Goal: Task Accomplishment & Management: Use online tool/utility

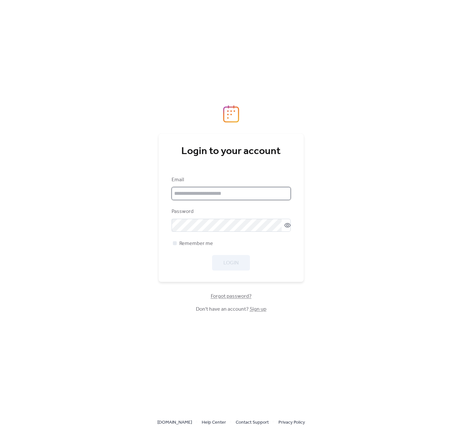
click at [189, 195] on input "email" at bounding box center [231, 193] width 119 height 13
type input "**********"
click at [253, 310] on link "Sign up" at bounding box center [258, 309] width 17 height 10
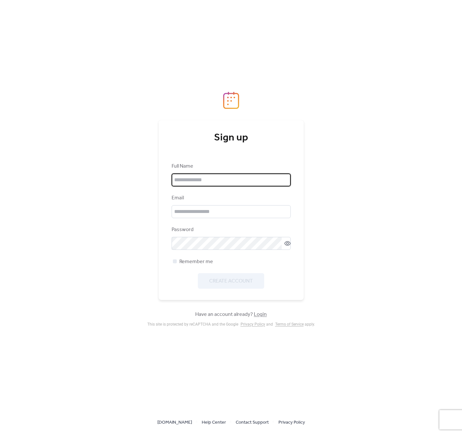
click at [193, 181] on input "text" at bounding box center [231, 179] width 119 height 13
click at [171, 158] on div "Sign up Full Name Email Password Remember me Create Account" at bounding box center [231, 210] width 145 height 180
click at [200, 172] on div "Full Name" at bounding box center [231, 174] width 119 height 24
click at [198, 185] on input "text" at bounding box center [231, 179] width 119 height 13
type input "**********"
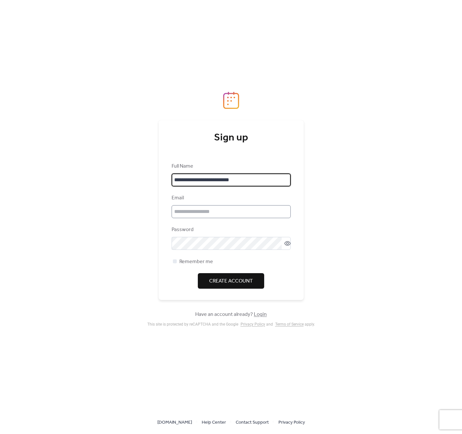
drag, startPoint x: 198, startPoint y: 220, endPoint x: 197, endPoint y: 215, distance: 5.3
click at [198, 220] on div "**********" at bounding box center [231, 225] width 119 height 126
click at [199, 209] on input "email" at bounding box center [231, 211] width 119 height 13
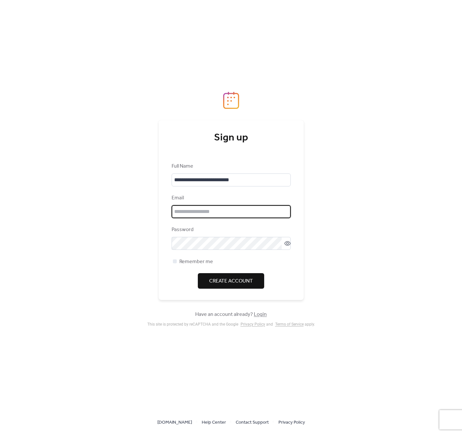
type input "**********"
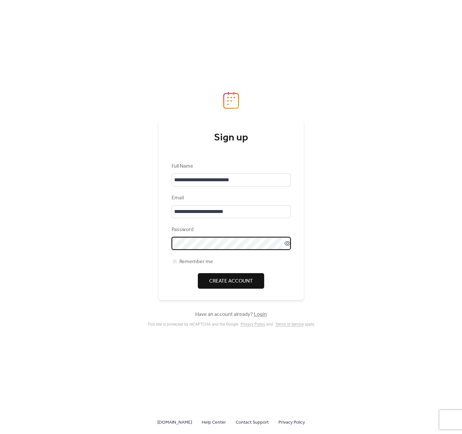
click at [221, 285] on span "Create Account" at bounding box center [231, 281] width 44 height 8
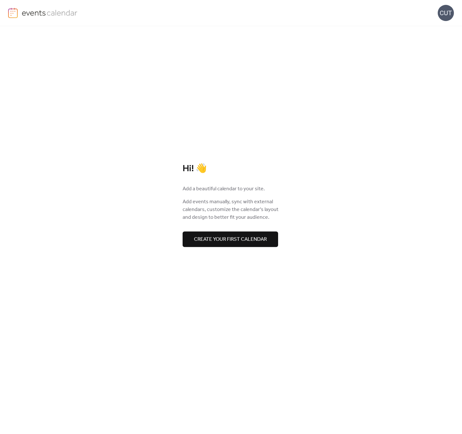
click at [218, 241] on span "Create your first calendar" at bounding box center [230, 240] width 73 height 8
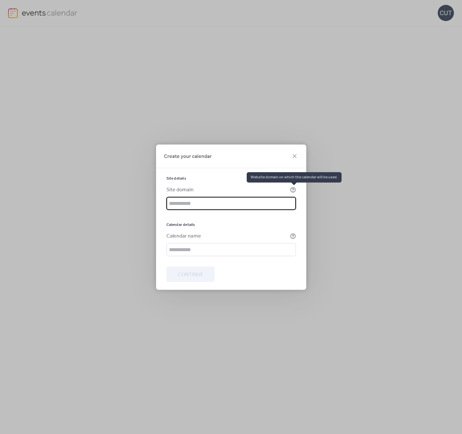
click at [293, 190] on icon at bounding box center [293, 190] width 6 height 6
click at [293, 190] on icon at bounding box center [293, 189] width 2 height 2
click at [195, 201] on input "text" at bounding box center [230, 203] width 129 height 13
type input "**********"
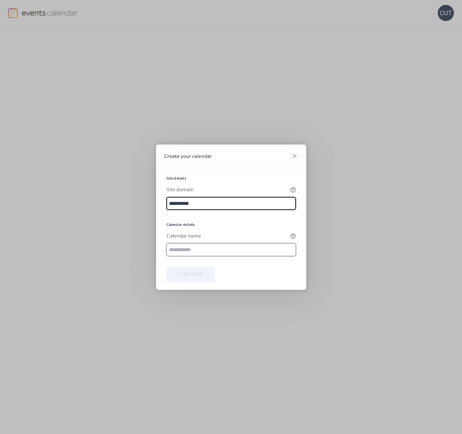
click at [214, 248] on input "text" at bounding box center [230, 249] width 129 height 13
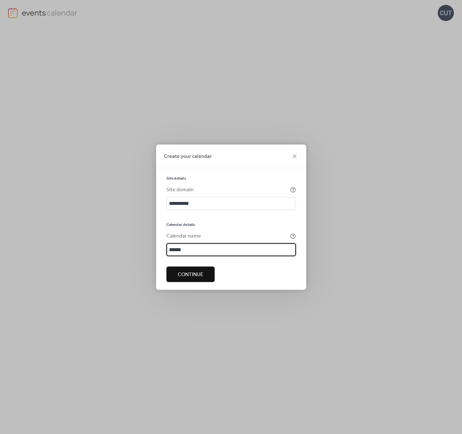
type input "*******"
click at [237, 249] on input "**********" at bounding box center [230, 249] width 129 height 13
type input "**********"
click at [183, 274] on span "Continue" at bounding box center [191, 275] width 26 height 8
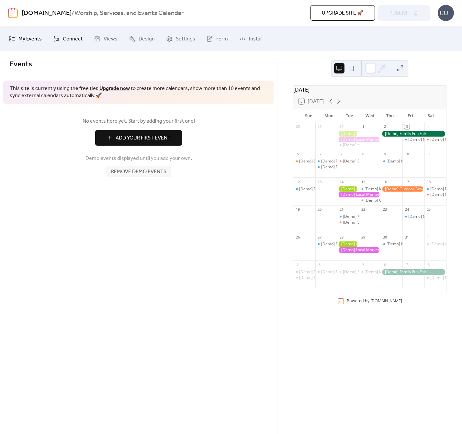
click at [78, 38] on span "Connect" at bounding box center [73, 39] width 20 height 10
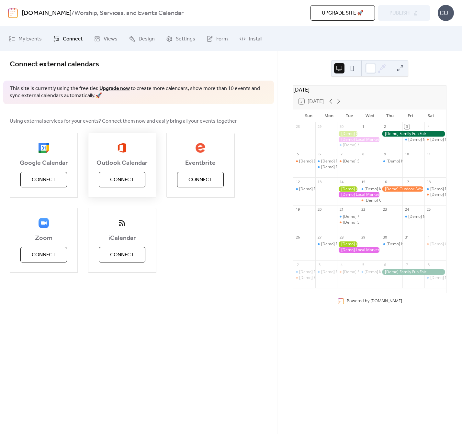
click at [112, 179] on span "Connect" at bounding box center [122, 180] width 24 height 8
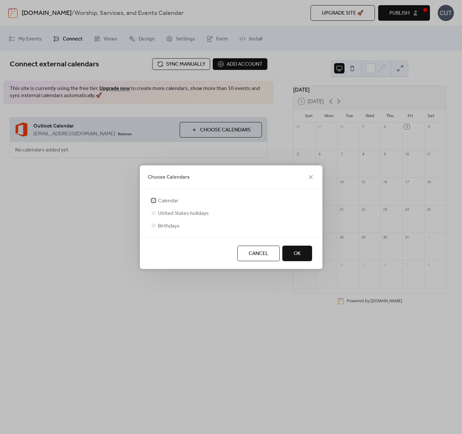
click at [168, 201] on span "Calendar" at bounding box center [168, 201] width 20 height 8
click at [295, 251] on span "OK" at bounding box center [297, 254] width 7 height 8
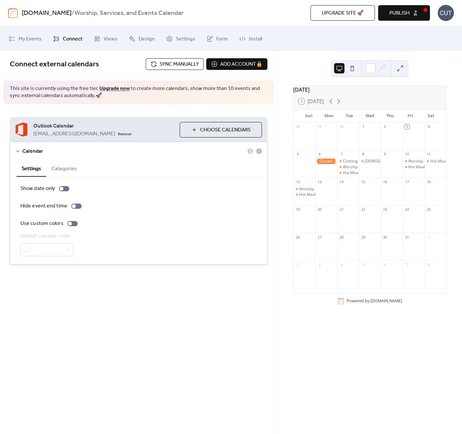
click at [326, 174] on div at bounding box center [326, 167] width 22 height 17
click at [350, 70] on button at bounding box center [352, 68] width 10 height 10
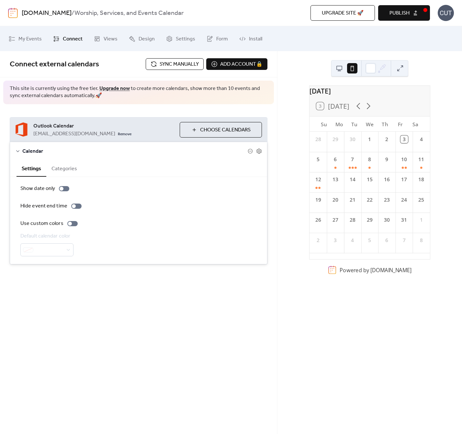
click at [342, 68] on button at bounding box center [339, 68] width 10 height 10
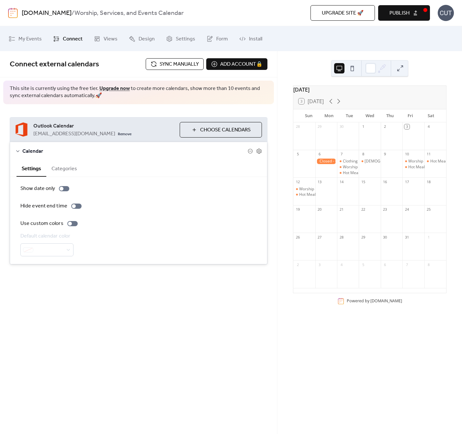
click at [108, 88] on link "Upgrade now" at bounding box center [114, 89] width 30 height 10
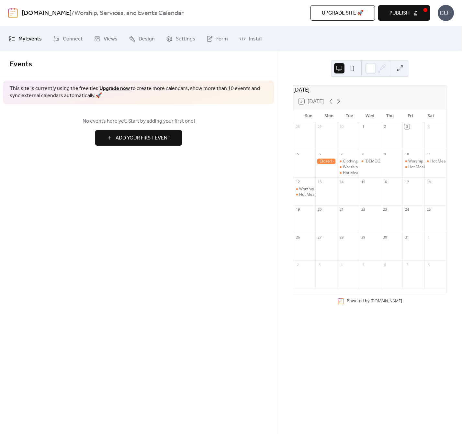
click at [221, 133] on link "Add Your First Event" at bounding box center [139, 138] width 258 height 16
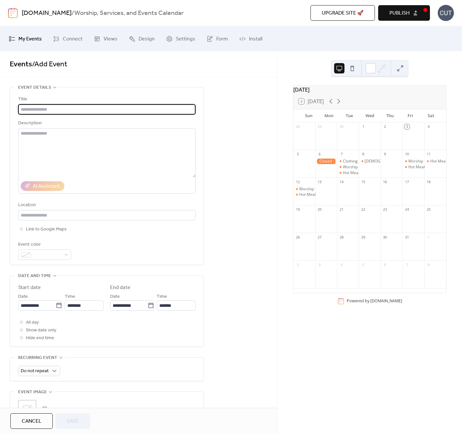
click at [180, 79] on div "**********" at bounding box center [138, 229] width 277 height 357
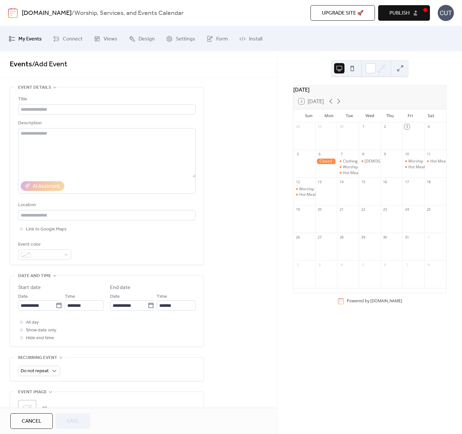
click at [201, 71] on div "Events / Add Event" at bounding box center [138, 64] width 277 height 26
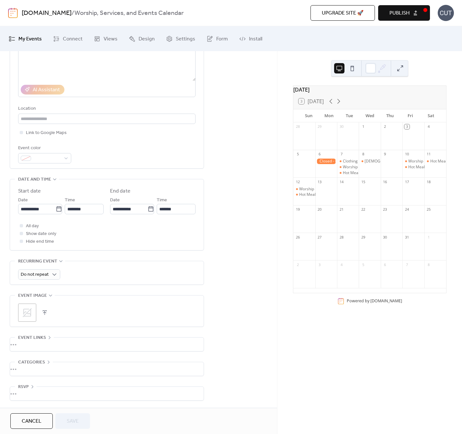
click at [36, 411] on div "Cancel Save" at bounding box center [138, 421] width 277 height 26
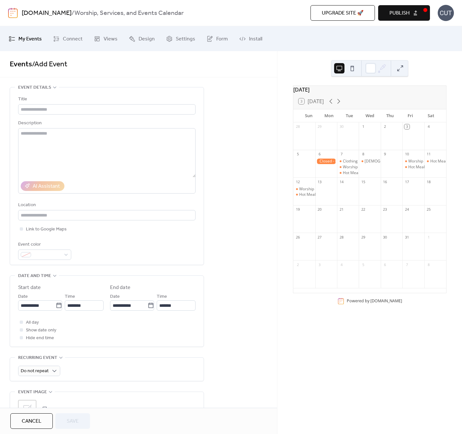
drag, startPoint x: 36, startPoint y: 414, endPoint x: 12, endPoint y: 97, distance: 317.4
click at [74, 42] on span "Connect" at bounding box center [73, 39] width 20 height 10
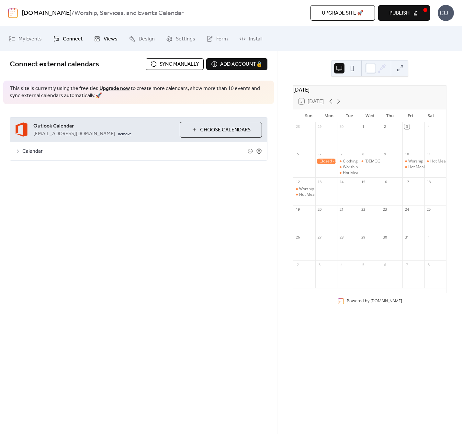
click at [104, 39] on span "Views" at bounding box center [111, 39] width 14 height 10
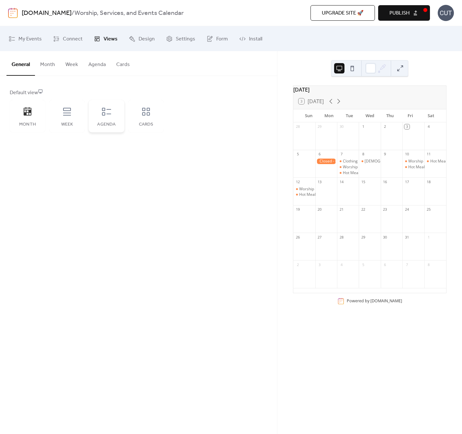
click at [94, 119] on div "Agenda" at bounding box center [107, 116] width 36 height 32
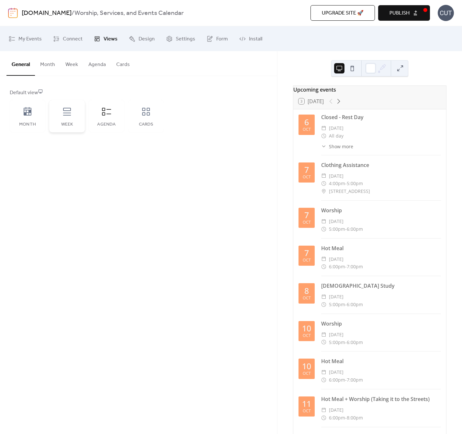
click at [73, 116] on div "Week" at bounding box center [67, 116] width 36 height 32
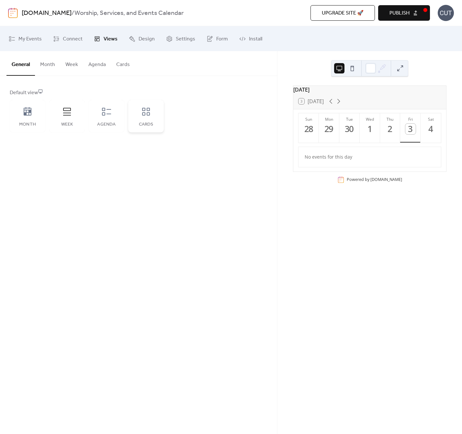
click at [146, 113] on icon at bounding box center [146, 111] width 10 height 10
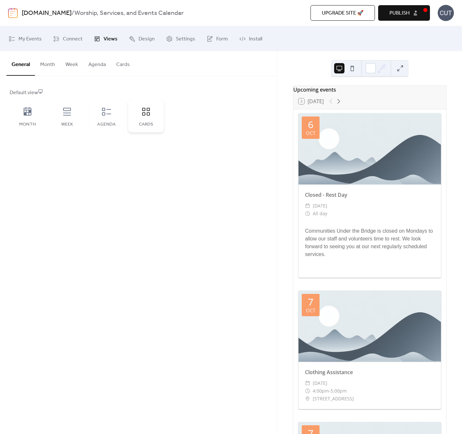
click at [149, 110] on icon at bounding box center [146, 112] width 8 height 8
click at [108, 118] on div "Agenda" at bounding box center [107, 116] width 36 height 32
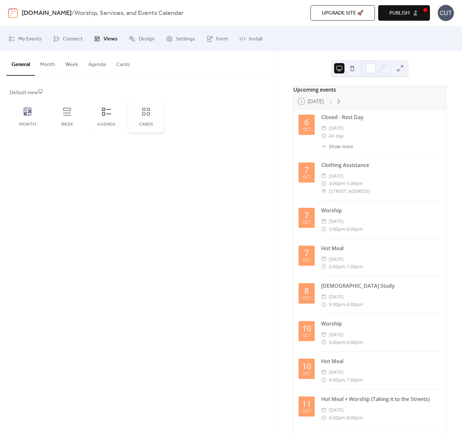
click at [136, 114] on div "Cards" at bounding box center [146, 116] width 36 height 32
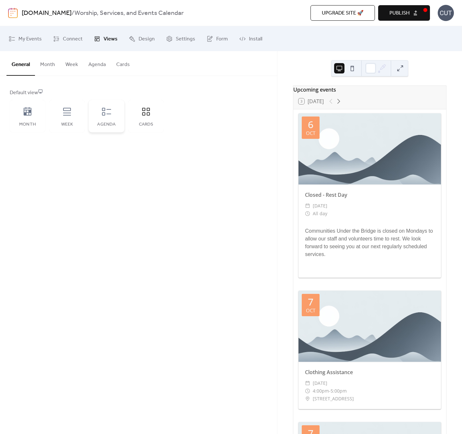
click at [111, 121] on div "Agenda" at bounding box center [107, 116] width 36 height 32
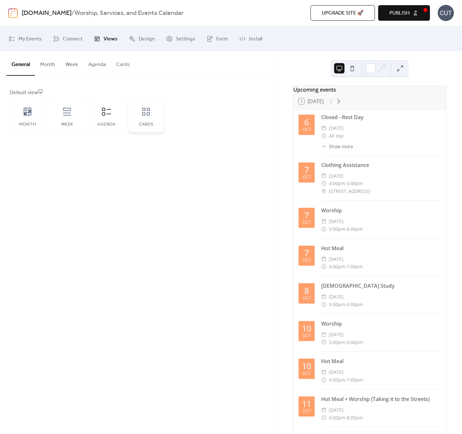
click at [131, 116] on div "Cards" at bounding box center [146, 116] width 36 height 32
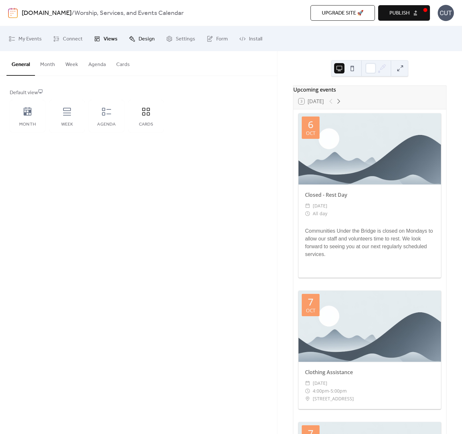
click at [135, 42] on link "Design" at bounding box center [142, 39] width 36 height 20
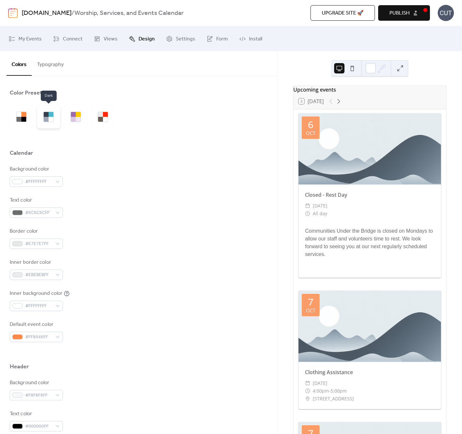
click at [49, 114] on div at bounding box center [51, 114] width 5 height 5
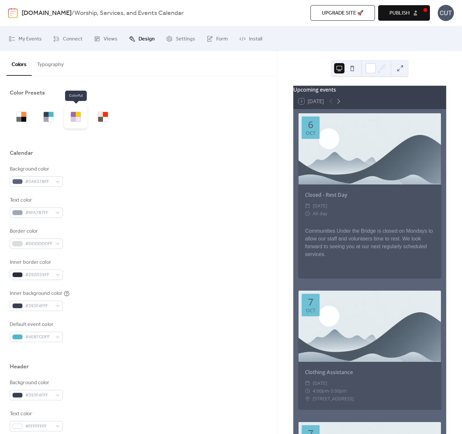
click at [78, 120] on div at bounding box center [78, 119] width 5 height 5
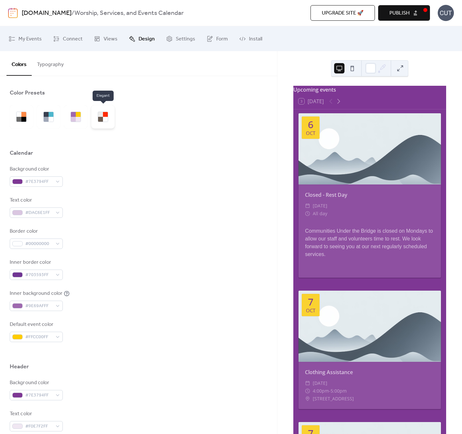
click at [102, 116] on div at bounding box center [100, 114] width 5 height 5
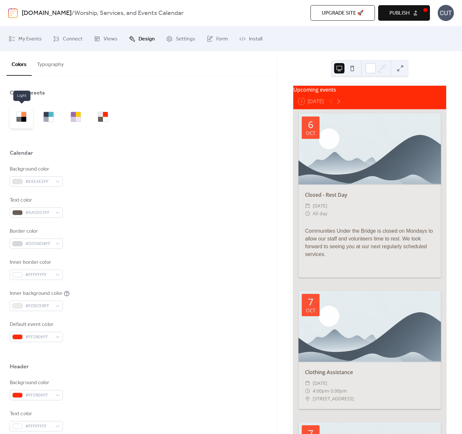
click at [18, 118] on div at bounding box center [19, 119] width 5 height 5
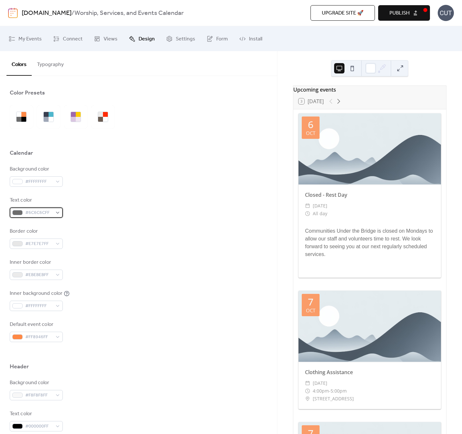
click at [33, 210] on span "#6C6C6CFF" at bounding box center [38, 213] width 27 height 8
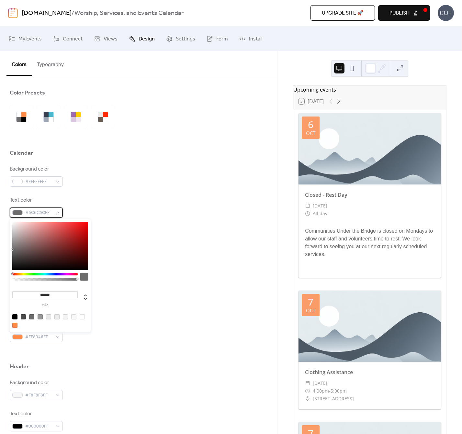
click at [47, 212] on span "#6C6C6CFF" at bounding box center [38, 213] width 27 height 8
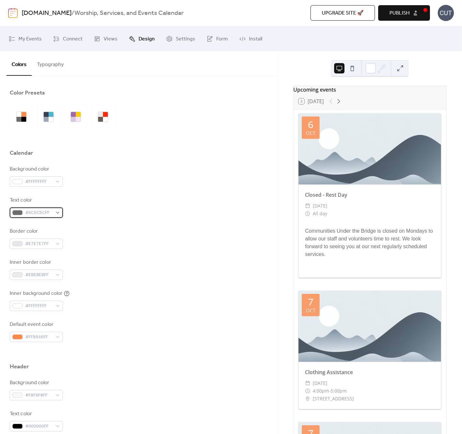
click at [42, 212] on span "#6C6C6CFF" at bounding box center [38, 213] width 27 height 8
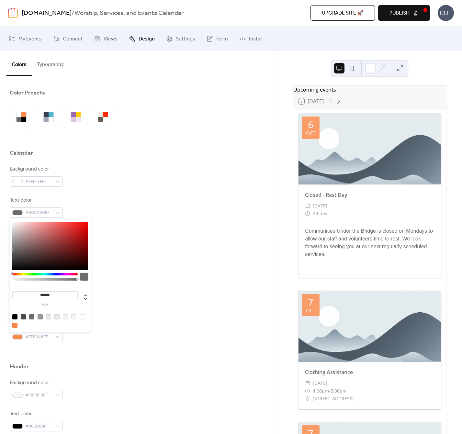
click at [48, 295] on input "*******" at bounding box center [44, 294] width 65 height 7
paste input
type input "******"
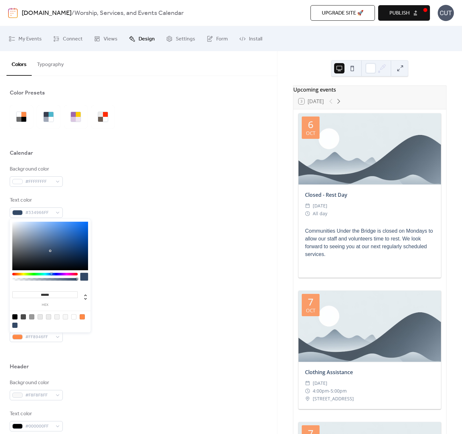
click at [135, 263] on div "Inner border color #EBEBEBFF" at bounding box center [139, 269] width 258 height 21
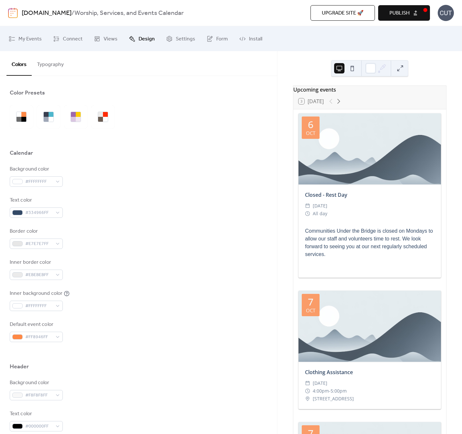
click at [94, 223] on div "Background color #FFFFFFFF Text color #334966FF Border color #E7E7E7FF Inner bo…" at bounding box center [139, 253] width 258 height 177
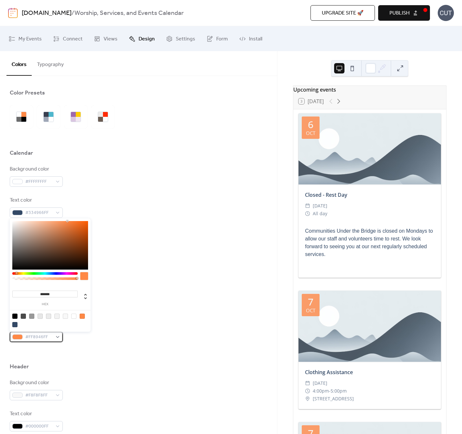
click at [46, 337] on span "#FF8946FF" at bounding box center [38, 337] width 27 height 8
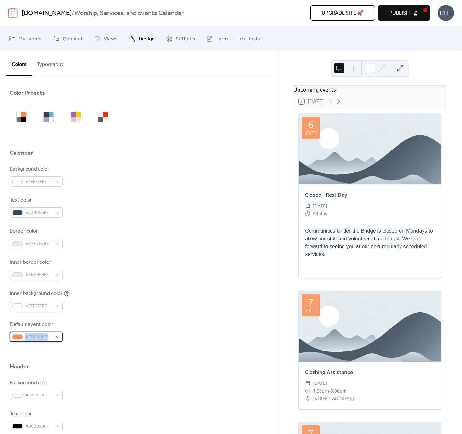
click at [46, 337] on span "#FF8946FF" at bounding box center [38, 337] width 27 height 8
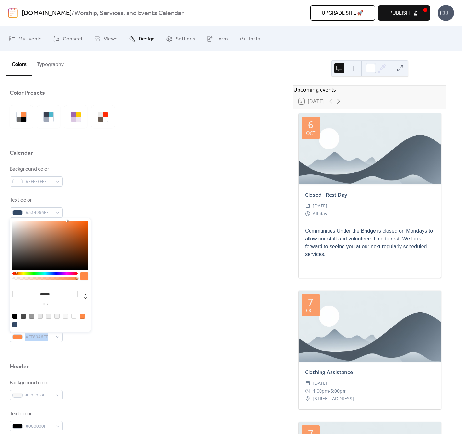
click at [42, 290] on div "******* hex" at bounding box center [44, 297] width 65 height 17
click at [41, 295] on input "*******" at bounding box center [44, 294] width 65 height 7
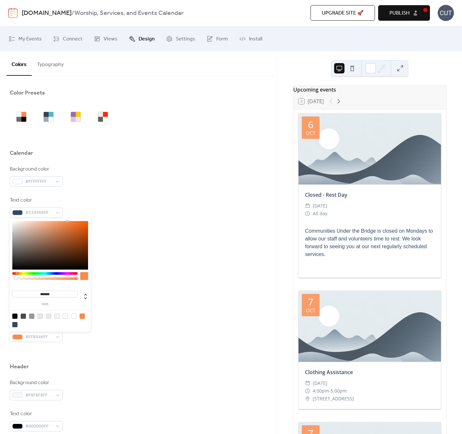
paste input
type input "******"
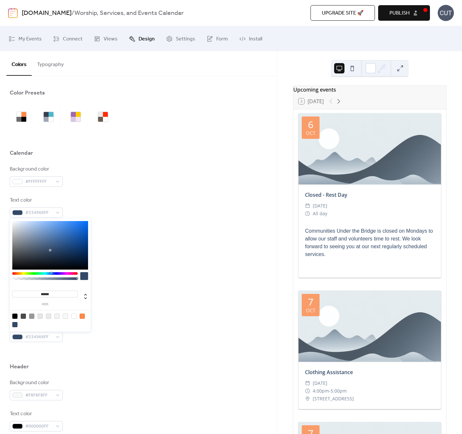
drag, startPoint x: 149, startPoint y: 306, endPoint x: 143, endPoint y: 305, distance: 5.9
click at [143, 305] on div "Inner background color #FFFFFFFF" at bounding box center [139, 300] width 258 height 21
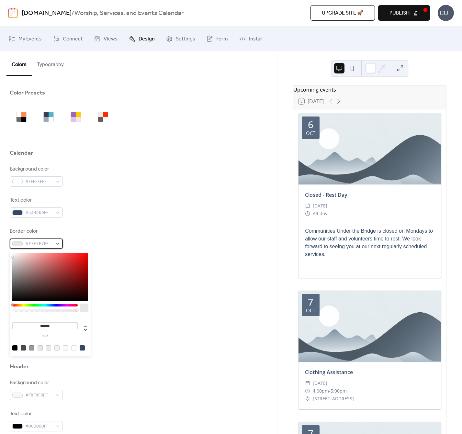
click at [41, 243] on span "#E7E7E7FF" at bounding box center [38, 244] width 27 height 8
click at [52, 327] on input "*******" at bounding box center [44, 325] width 65 height 7
paste input
type input "*******"
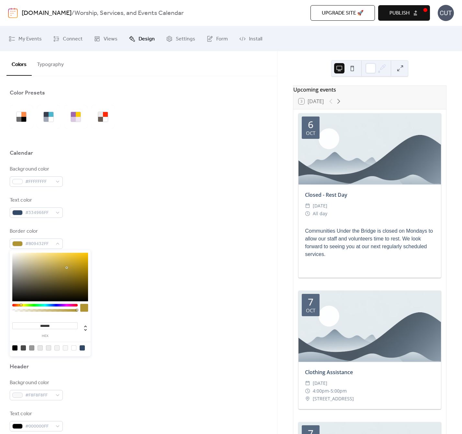
click at [119, 316] on div "Background color #FFFFFFFF Text color #334966FF Border color #B09432FF Inner bo…" at bounding box center [139, 253] width 258 height 177
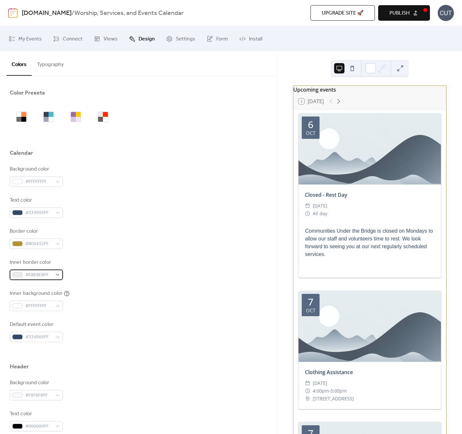
click at [45, 275] on span "#EBEBEBFF" at bounding box center [38, 275] width 27 height 8
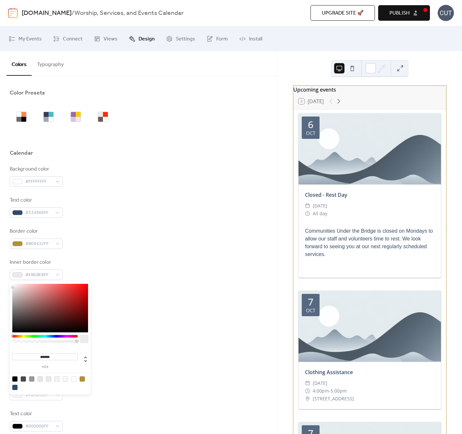
click at [51, 353] on input "*******" at bounding box center [44, 356] width 65 height 7
click at [48, 358] on input "*******" at bounding box center [44, 356] width 65 height 7
paste input
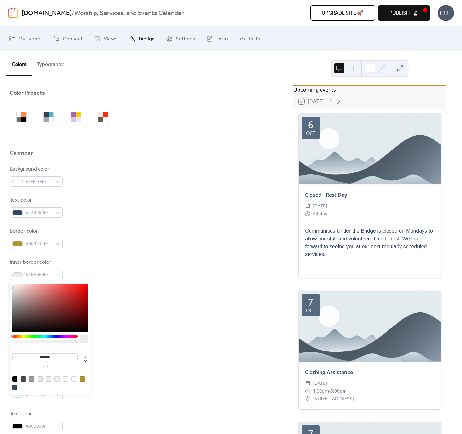
type input "*******"
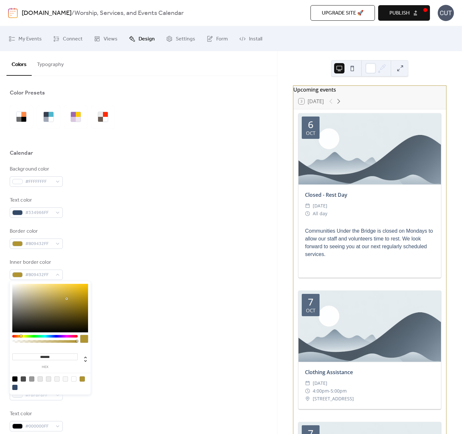
click at [120, 332] on div "Default event color #334966FF" at bounding box center [139, 331] width 258 height 21
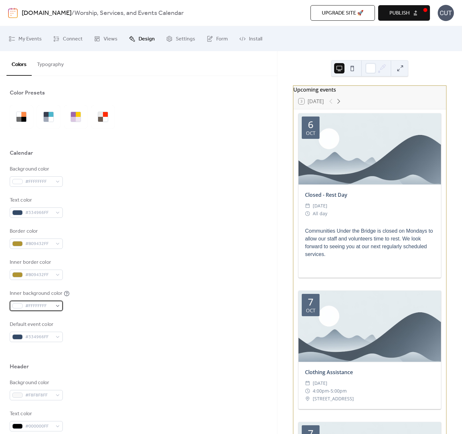
click at [34, 304] on span "#FFFFFFFF" at bounding box center [38, 306] width 27 height 8
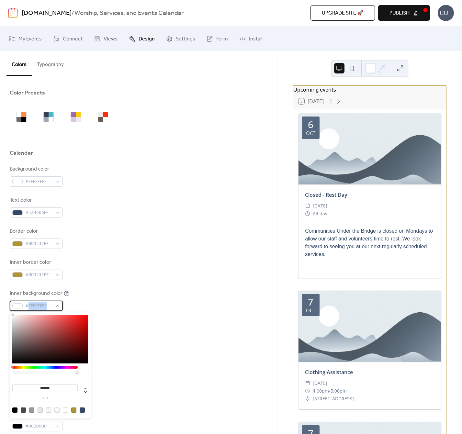
click at [34, 304] on span "#FFFFFFFF" at bounding box center [38, 306] width 27 height 8
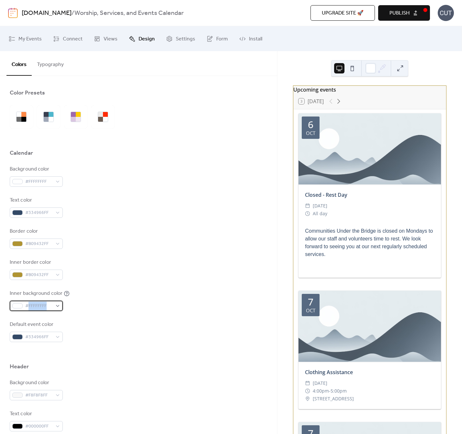
click at [40, 307] on span "#FFFFFFFF" at bounding box center [38, 306] width 27 height 8
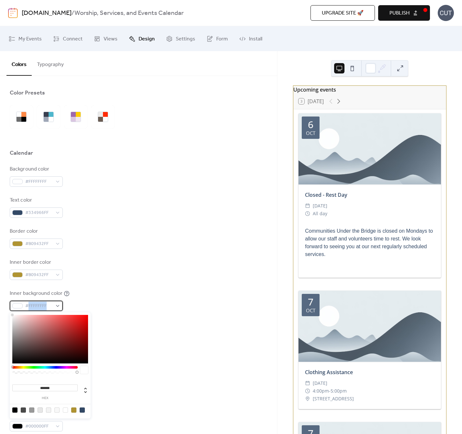
click at [40, 307] on span "#FFFFFFFF" at bounding box center [38, 306] width 27 height 8
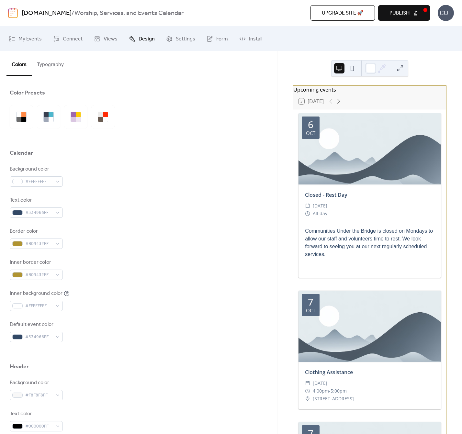
click at [113, 300] on div "Inner background color #FFFFFFFF" at bounding box center [139, 300] width 258 height 21
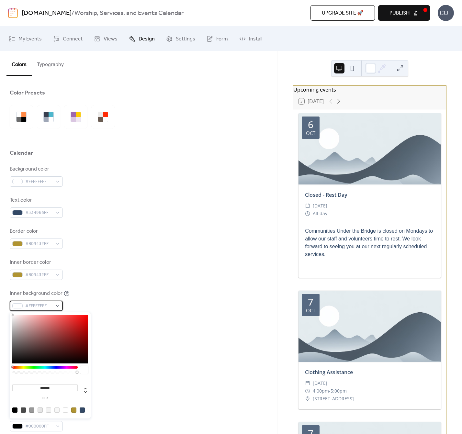
click at [37, 305] on span "#FFFFFFFF" at bounding box center [38, 306] width 27 height 8
click at [52, 387] on input "*******" at bounding box center [44, 388] width 65 height 7
paste input
type input "*******"
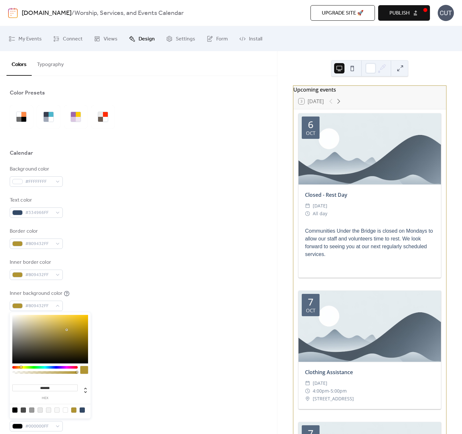
click at [153, 334] on div "Default event color #334966FF" at bounding box center [139, 331] width 258 height 21
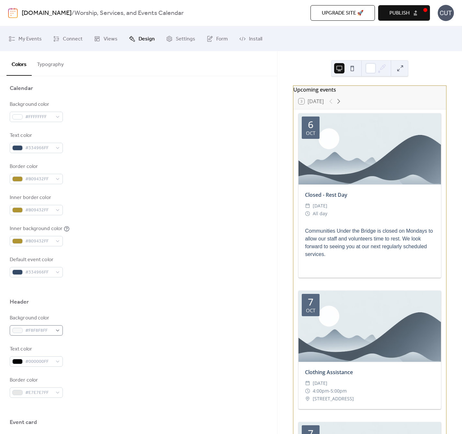
scroll to position [108, 0]
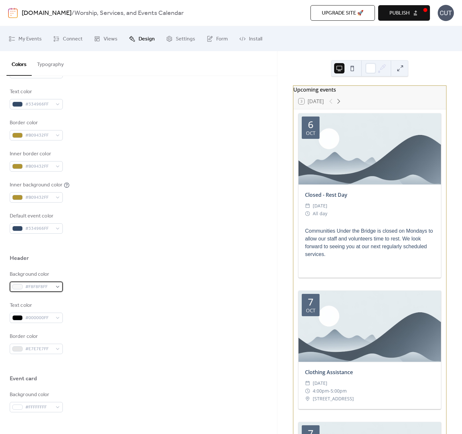
click at [49, 287] on span "#F8F8F8FF" at bounding box center [38, 287] width 27 height 8
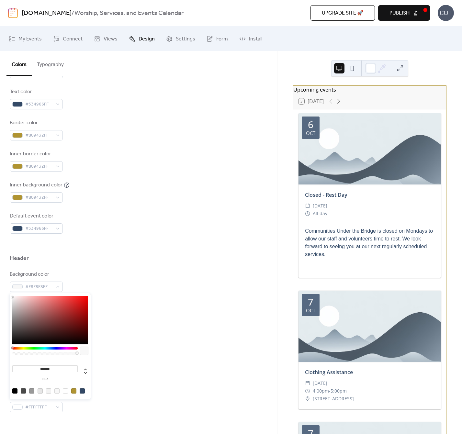
click at [45, 368] on input "*******" at bounding box center [44, 368] width 65 height 7
click at [46, 368] on input "*******" at bounding box center [44, 368] width 65 height 7
paste input
type input "*******"
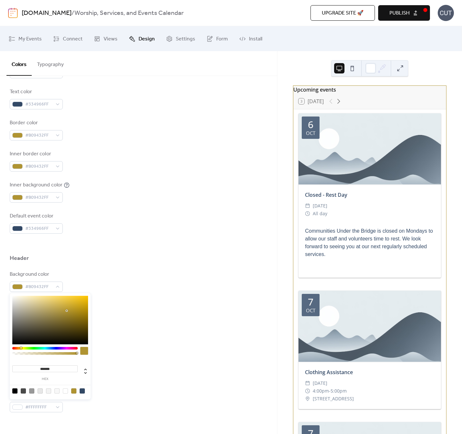
click at [163, 320] on div "Text color #000000FF" at bounding box center [139, 312] width 258 height 21
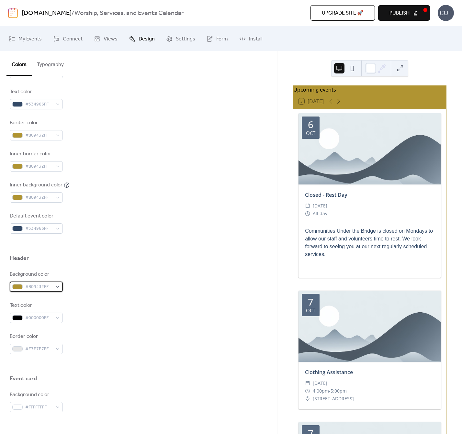
click at [38, 289] on span "#B09432FF" at bounding box center [38, 287] width 27 height 8
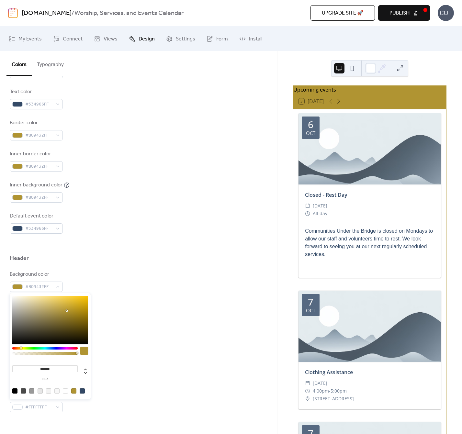
click at [82, 391] on div at bounding box center [82, 390] width 5 height 5
type input "*******"
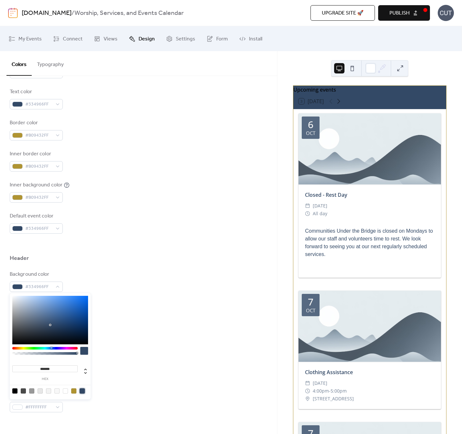
click at [132, 303] on div "Text color #000000FF" at bounding box center [139, 312] width 258 height 21
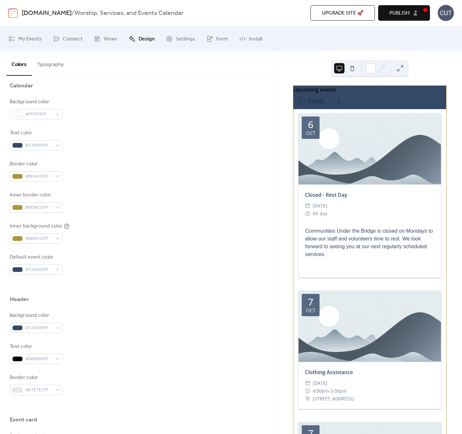
scroll to position [0, 0]
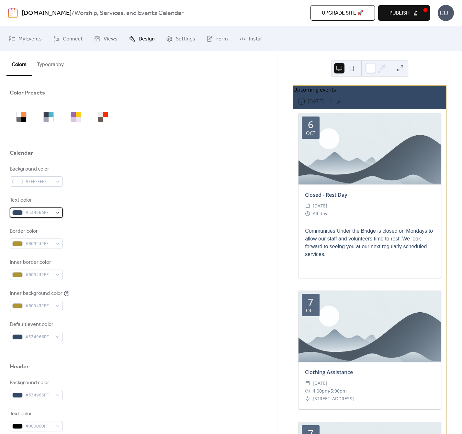
click at [46, 213] on span "#334966FF" at bounding box center [38, 213] width 27 height 8
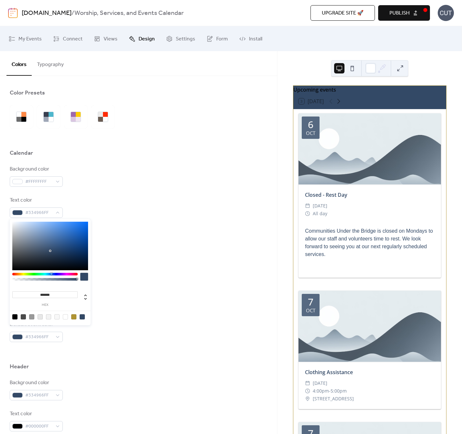
type input "*******"
drag, startPoint x: 25, startPoint y: 232, endPoint x: 1, endPoint y: 207, distance: 34.3
click at [0, 203] on html "[DOMAIN_NAME] / Worship, Services, and Events Calendar Upgrade site 🚀 Preview P…" at bounding box center [231, 217] width 462 height 434
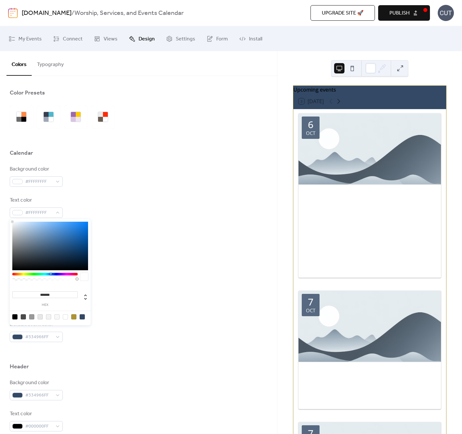
click at [113, 207] on div "Text color #FFFFFFFF" at bounding box center [139, 206] width 258 height 21
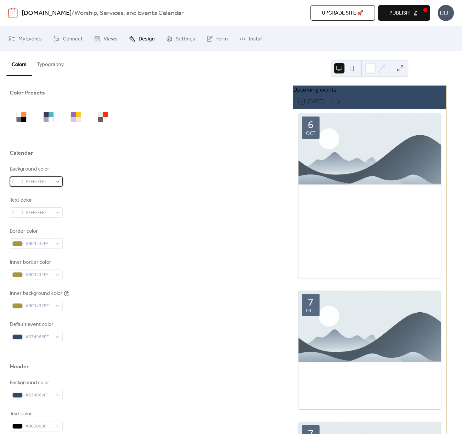
click at [37, 182] on span "#FFFFFFFF" at bounding box center [38, 182] width 27 height 8
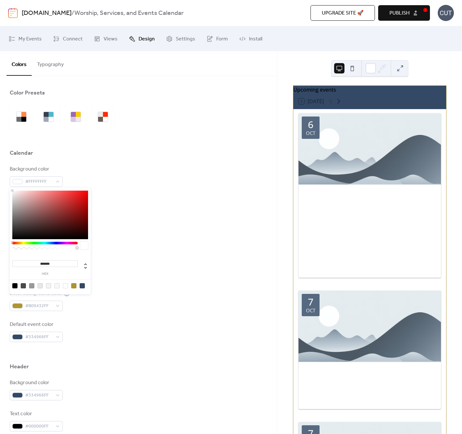
click at [80, 287] on div at bounding box center [82, 285] width 5 height 5
type input "*******"
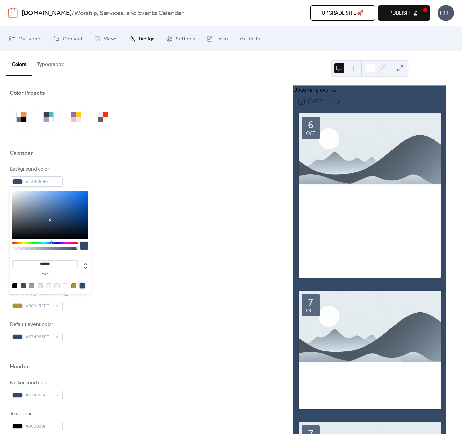
click at [131, 238] on div "Border color #B09432FF" at bounding box center [139, 238] width 258 height 21
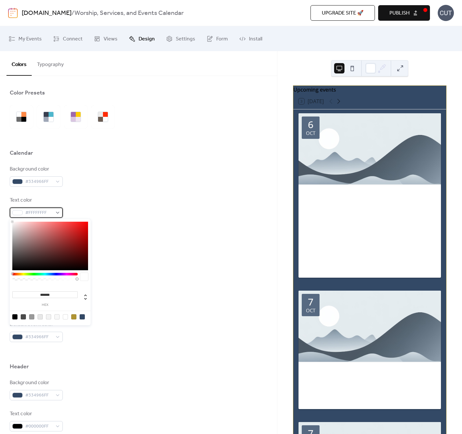
click at [44, 213] on span "#FFFFFFFF" at bounding box center [38, 213] width 27 height 8
click at [84, 319] on div at bounding box center [50, 317] width 82 height 12
click at [83, 318] on div at bounding box center [82, 316] width 5 height 5
type input "*******"
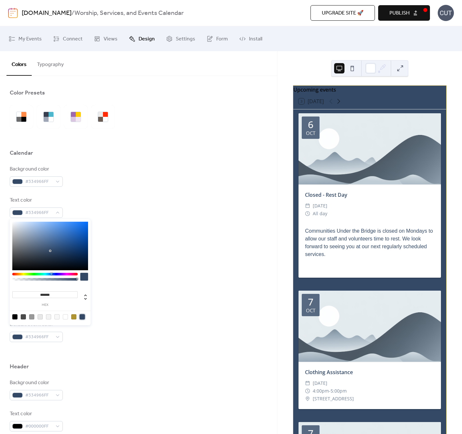
click at [154, 243] on div "Border color #B09432FF" at bounding box center [139, 238] width 258 height 21
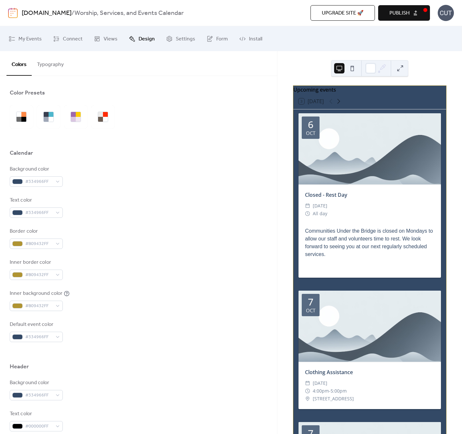
click at [313, 135] on div "Oct" at bounding box center [310, 133] width 9 height 5
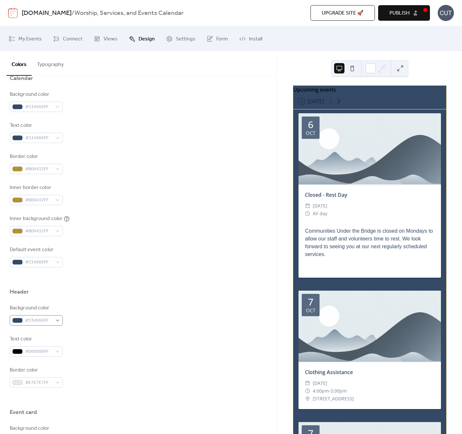
scroll to position [79, 0]
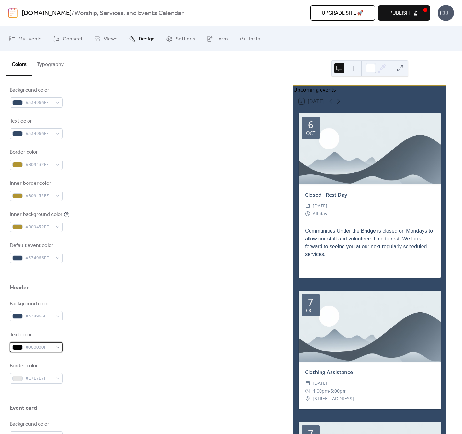
click at [43, 345] on span "#000000FF" at bounding box center [38, 348] width 27 height 8
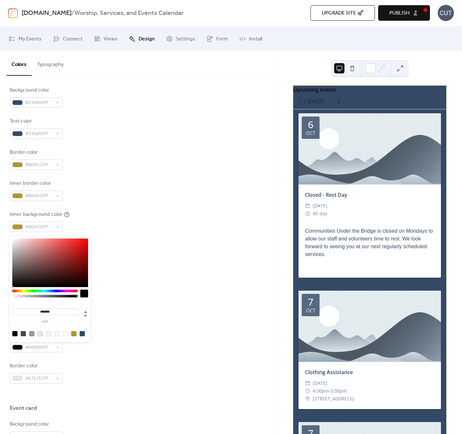
click at [49, 334] on div at bounding box center [48, 333] width 5 height 5
type input "*******"
click at [133, 317] on div "Background color #334966FF" at bounding box center [139, 310] width 258 height 21
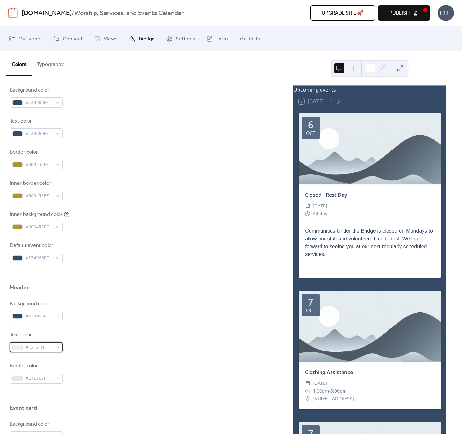
click at [28, 345] on span "#F3F3F3FF" at bounding box center [38, 348] width 27 height 8
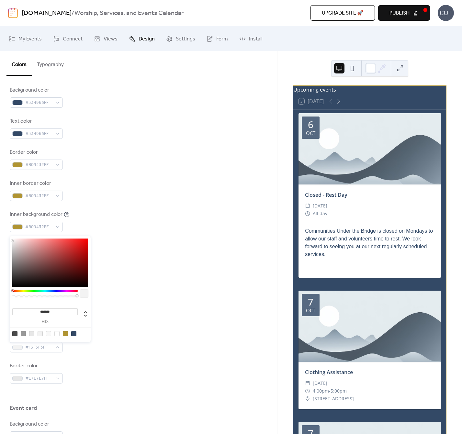
click at [48, 334] on div at bounding box center [48, 333] width 5 height 5
type input "*******"
click at [173, 322] on div "Background color #334966FF Text color #F8F8F8FF Border color #E7E7E7FF" at bounding box center [139, 342] width 258 height 84
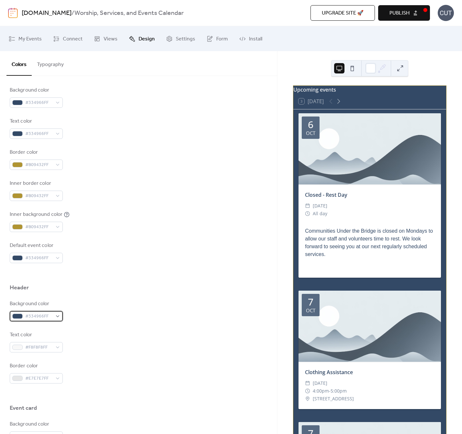
click at [39, 315] on span "#334966FF" at bounding box center [38, 317] width 27 height 8
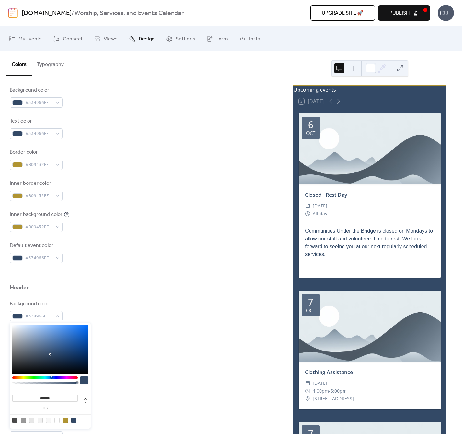
click at [193, 300] on div "Background color #334966FF" at bounding box center [139, 310] width 258 height 21
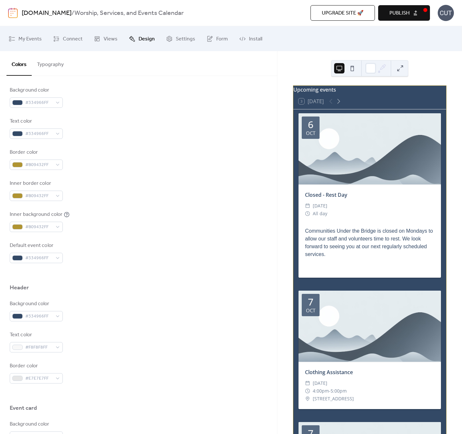
scroll to position [96, 0]
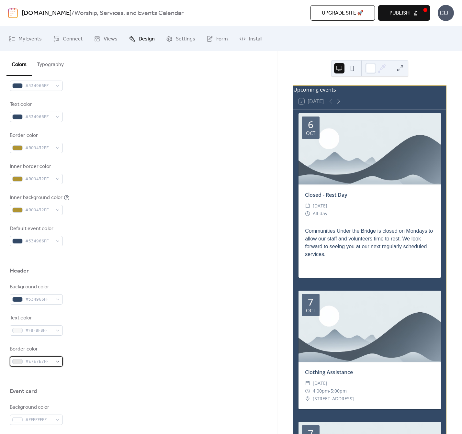
click at [38, 362] on span "#E7E7E7FF" at bounding box center [38, 362] width 27 height 8
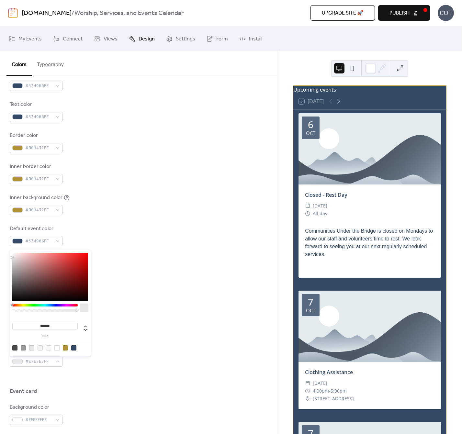
click at [66, 348] on div at bounding box center [65, 347] width 5 height 5
type input "*******"
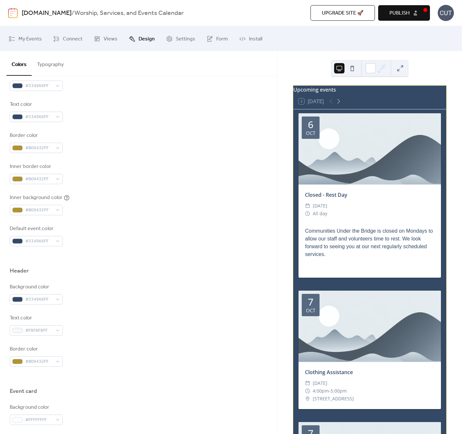
click at [132, 318] on div "Text color #F8F8F8FF" at bounding box center [139, 324] width 258 height 21
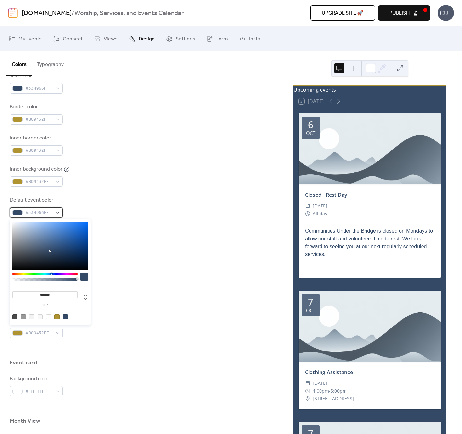
click at [58, 213] on div "#334966FF" at bounding box center [36, 212] width 53 height 10
click at [57, 314] on div at bounding box center [50, 317] width 82 height 12
click at [57, 315] on div at bounding box center [56, 316] width 5 height 5
type input "*******"
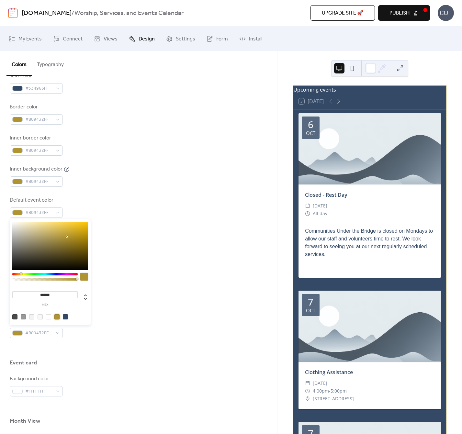
click at [184, 264] on div "Background color #334966FF" at bounding box center [139, 265] width 258 height 21
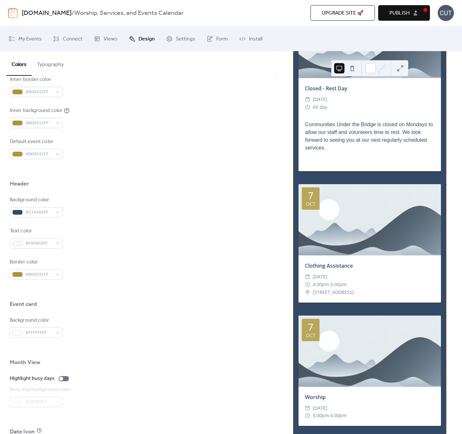
scroll to position [229, 0]
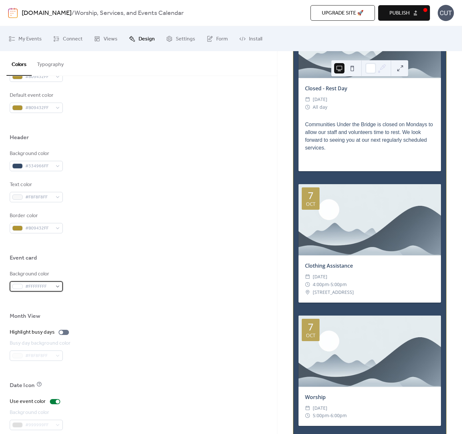
click at [37, 288] on span "#FFFFFFFF" at bounding box center [38, 287] width 27 height 8
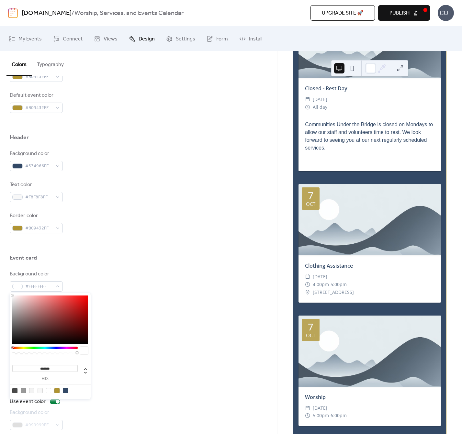
click at [56, 391] on div at bounding box center [56, 390] width 5 height 5
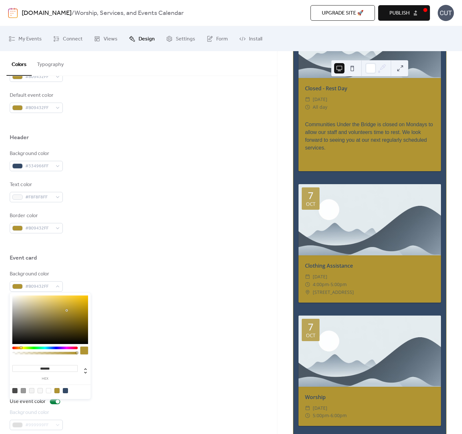
click at [39, 391] on div at bounding box center [40, 390] width 5 height 5
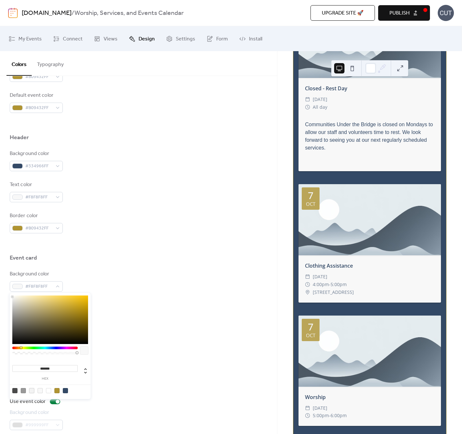
click at [34, 391] on div at bounding box center [31, 390] width 5 height 5
type input "*******"
click at [198, 353] on div "Busy day background color #F8F8F8FF" at bounding box center [139, 350] width 258 height 21
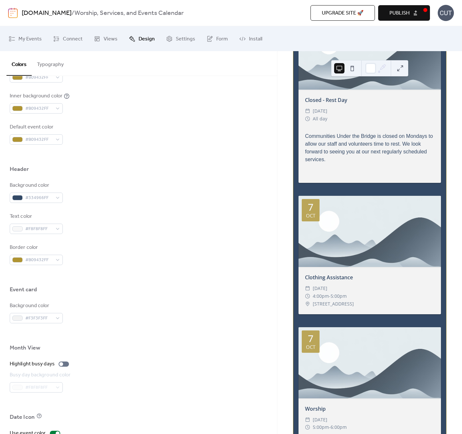
scroll to position [269, 0]
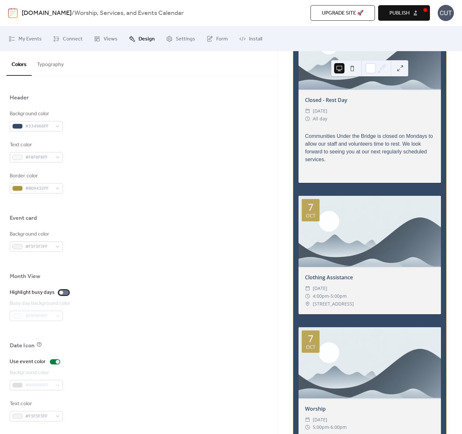
click at [60, 291] on div at bounding box center [61, 293] width 4 height 4
click at [63, 292] on div at bounding box center [64, 292] width 10 height 5
click at [52, 363] on div at bounding box center [55, 361] width 10 height 5
click at [52, 363] on div at bounding box center [52, 362] width 4 height 4
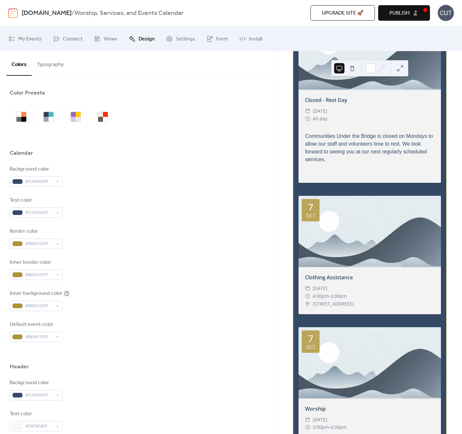
scroll to position [0, 0]
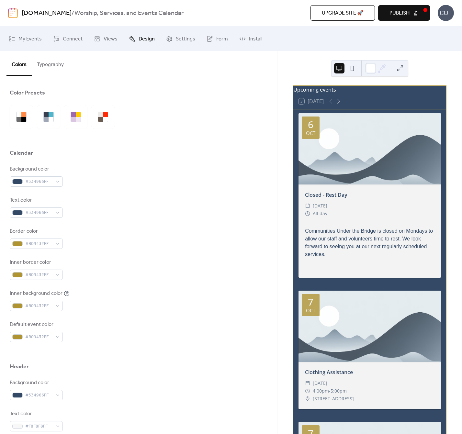
click at [312, 94] on div "Upcoming events" at bounding box center [369, 90] width 153 height 8
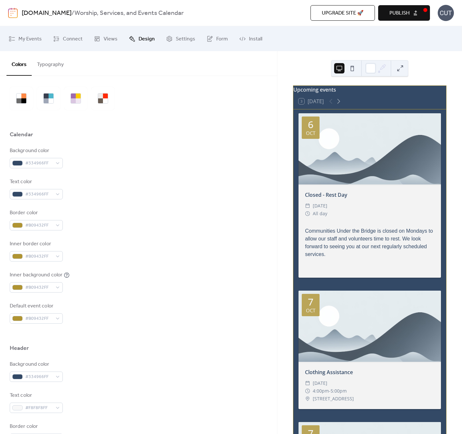
scroll to position [80, 0]
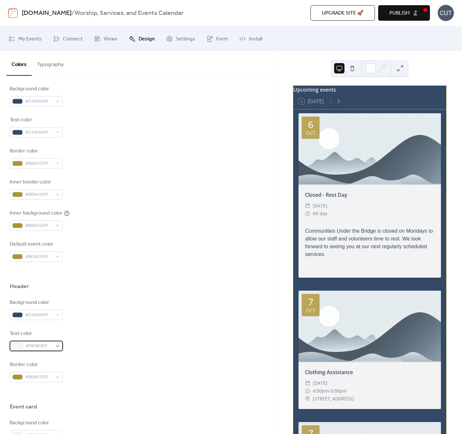
click at [47, 344] on span "#F8F8F8FF" at bounding box center [38, 346] width 27 height 8
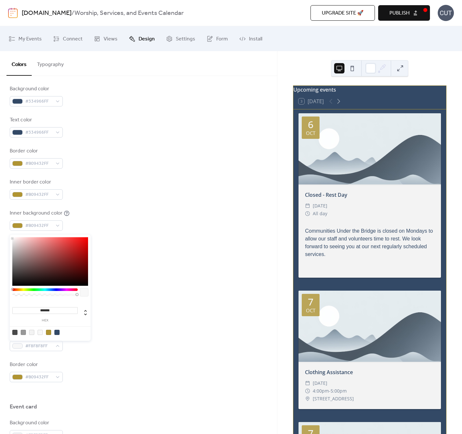
click at [47, 334] on div at bounding box center [48, 332] width 5 height 5
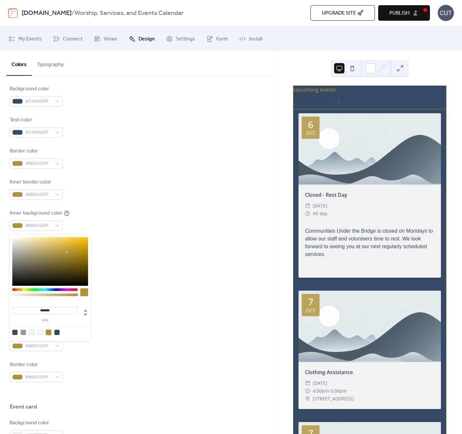
click at [31, 332] on div at bounding box center [31, 332] width 5 height 5
click at [42, 333] on div at bounding box center [40, 332] width 5 height 5
click at [31, 332] on div at bounding box center [31, 332] width 5 height 5
click at [39, 333] on div at bounding box center [40, 332] width 5 height 5
click at [31, 332] on div at bounding box center [31, 332] width 5 height 5
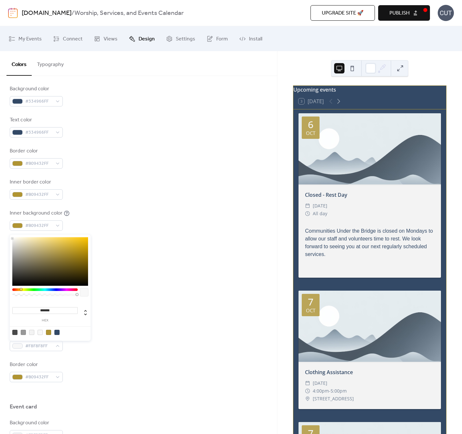
type input "*******"
click at [117, 308] on div "Background color #334966FF" at bounding box center [139, 309] width 258 height 21
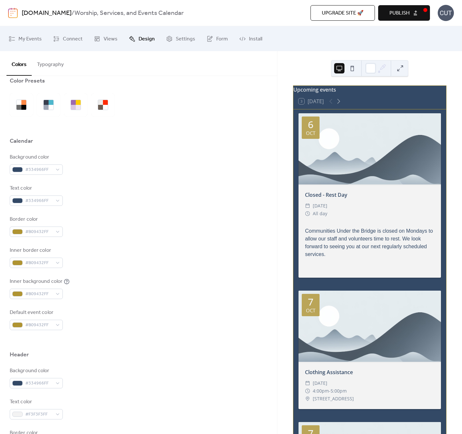
scroll to position [0, 0]
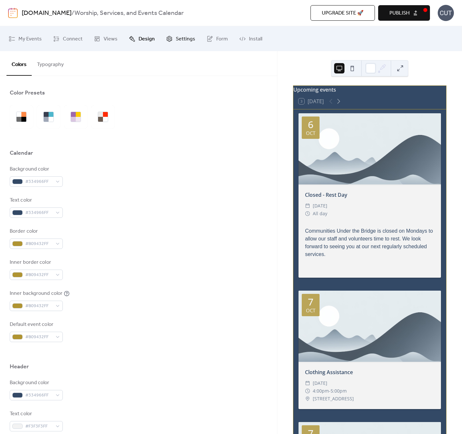
click at [171, 38] on link "Settings" at bounding box center [180, 39] width 39 height 20
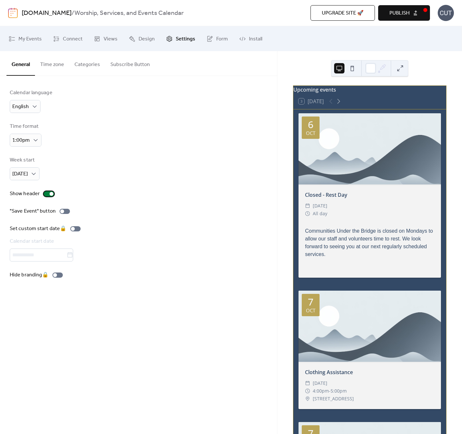
click at [50, 195] on div at bounding box center [52, 194] width 4 height 4
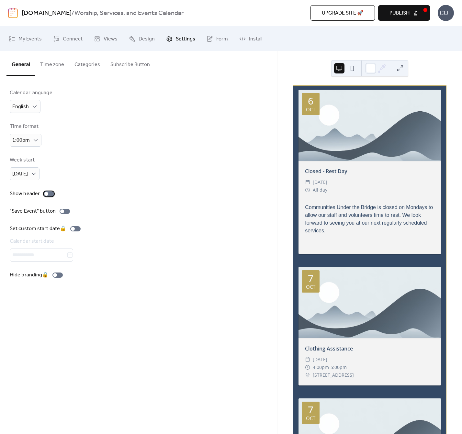
click at [50, 195] on div at bounding box center [49, 193] width 10 height 5
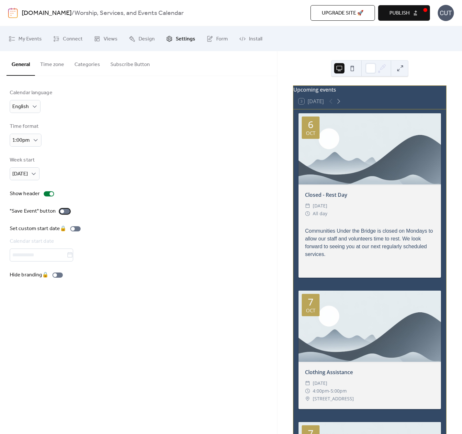
click at [64, 210] on div at bounding box center [65, 211] width 10 height 5
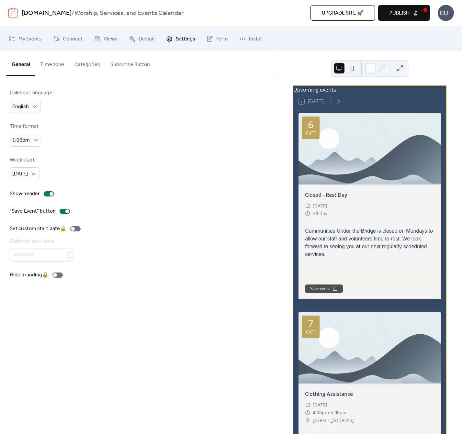
click at [47, 59] on button "Time zone" at bounding box center [52, 63] width 34 height 24
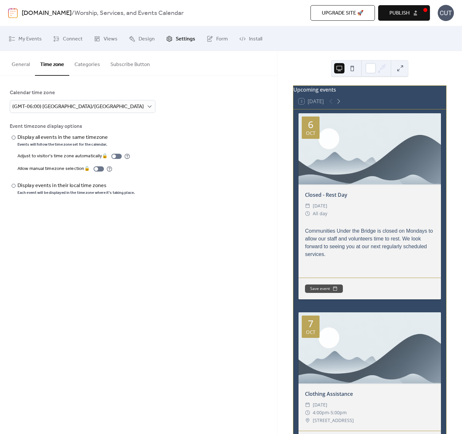
click at [86, 67] on button "Categories" at bounding box center [87, 63] width 36 height 24
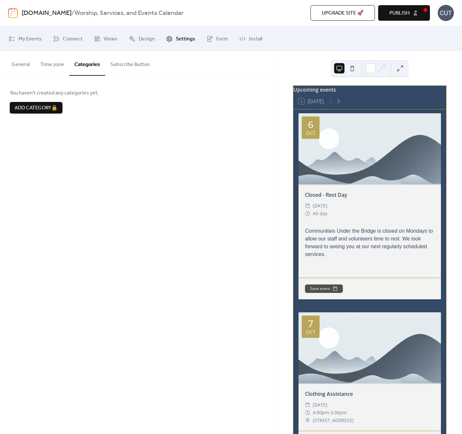
click at [113, 71] on button "Subscribe Button" at bounding box center [130, 63] width 50 height 24
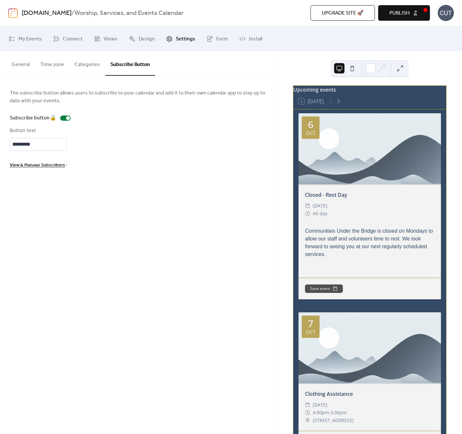
click at [21, 67] on button "General" at bounding box center [20, 63] width 28 height 24
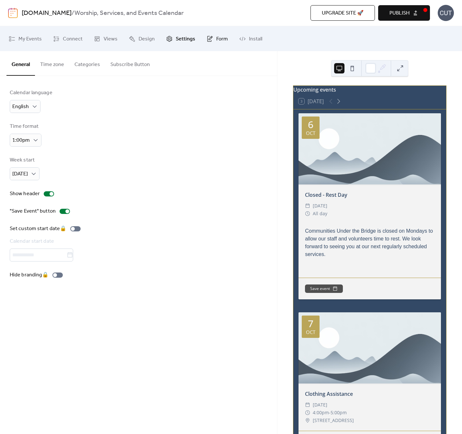
click at [217, 37] on span "Form" at bounding box center [222, 39] width 12 height 10
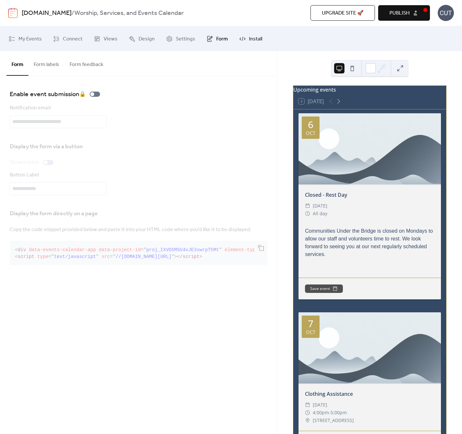
click at [245, 36] on link "Install" at bounding box center [250, 39] width 33 height 20
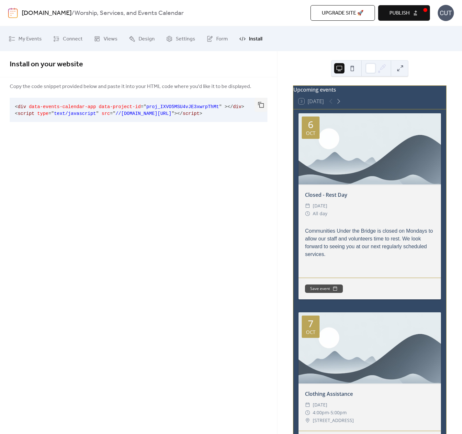
click at [128, 108] on span "data-project-id" at bounding box center [120, 106] width 42 height 5
drag, startPoint x: 236, startPoint y: 145, endPoint x: 246, endPoint y: 130, distance: 17.9
click at [236, 146] on div "Install on your website Copy the code snippet provided below and paste it into …" at bounding box center [138, 242] width 277 height 383
click at [261, 104] on button "button" at bounding box center [260, 105] width 13 height 14
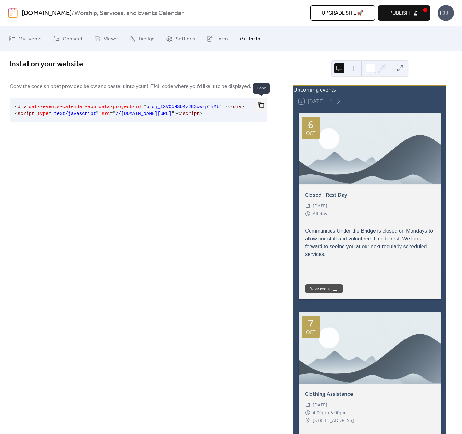
click at [263, 107] on button "button" at bounding box center [260, 105] width 13 height 14
click at [260, 104] on button "button" at bounding box center [260, 105] width 13 height 14
click at [208, 107] on span "proj_IXVO5MSU4vJE3xwrpThMt" at bounding box center [182, 106] width 73 height 5
click at [174, 111] on span """ at bounding box center [173, 113] width 3 height 5
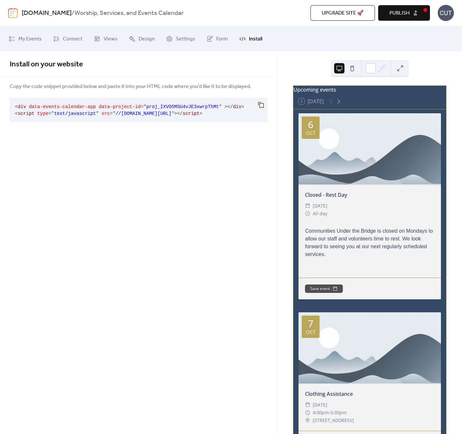
click at [199, 112] on span "script" at bounding box center [191, 113] width 17 height 5
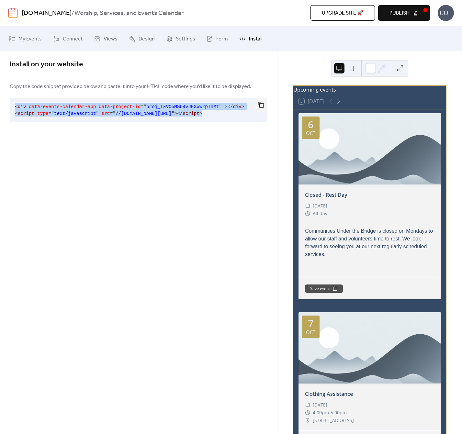
drag, startPoint x: 239, startPoint y: 113, endPoint x: 11, endPoint y: 104, distance: 228.4
click at [11, 104] on pre "< div data-events-calendar-app data-project-id = " proj_IXVO5MSU4vJE3xwrpThMt "…" at bounding box center [133, 110] width 247 height 24
copy code "< div data-events-calendar-app data-project-id = " proj_IXVO5MSU4vJE3xwrpThMt "…"
click at [144, 140] on div "Install on your website Copy the code snippet provided below and paste it into …" at bounding box center [138, 242] width 277 height 383
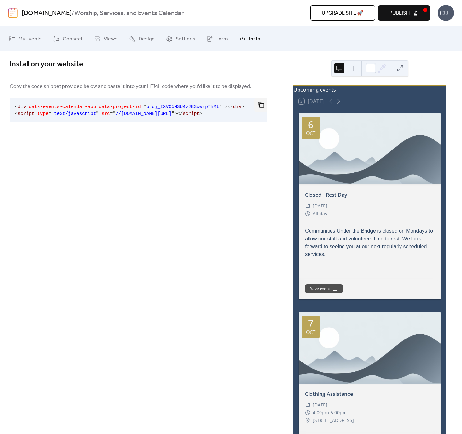
click at [402, 12] on span "Publish" at bounding box center [399, 13] width 20 height 8
